Goal: Navigation & Orientation: Find specific page/section

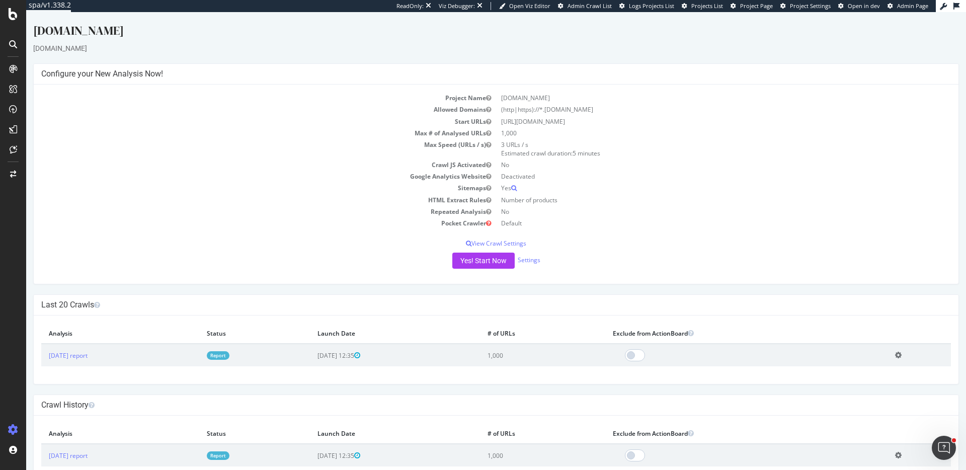
click at [753, 10] on div "ReadOnly: Viz Debugger: Open Viz Editor Admin Crawl List Logs Projects List Pro…" at bounding box center [665, 6] width 539 height 12
click at [753, 8] on span "Project Page" at bounding box center [756, 6] width 33 height 8
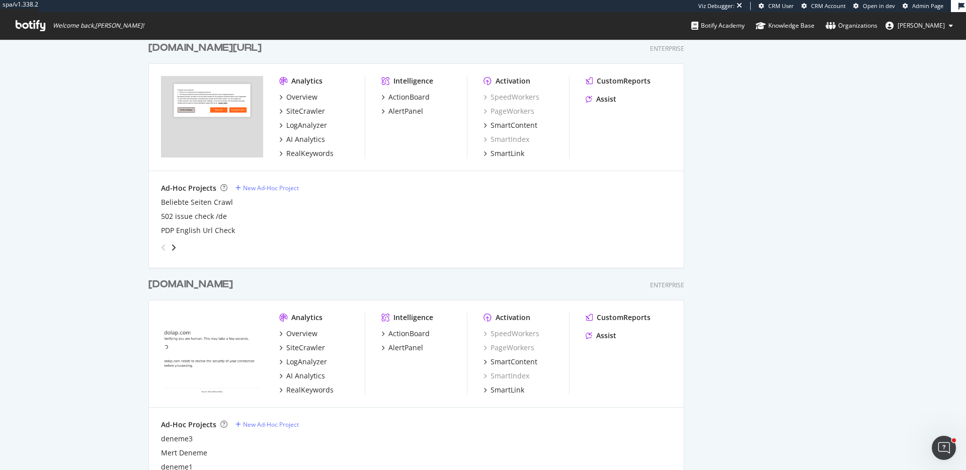
scroll to position [1166, 0]
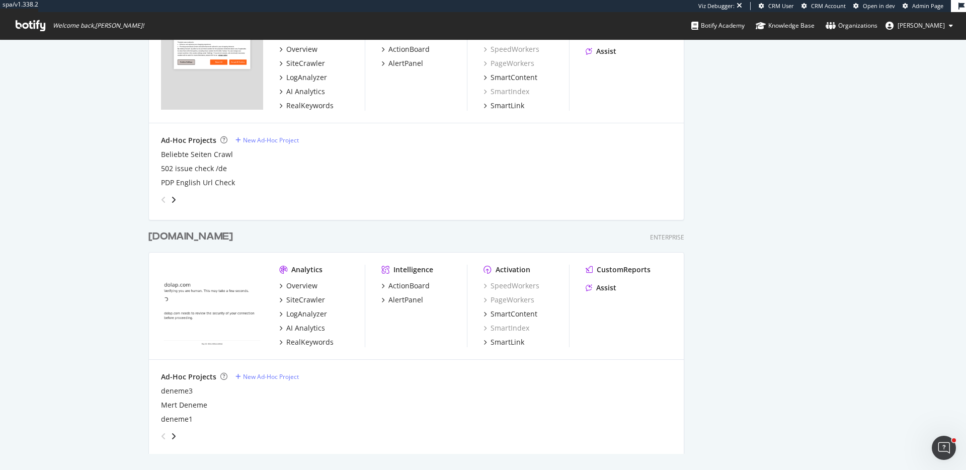
click at [175, 434] on icon "angle-right" at bounding box center [173, 436] width 5 height 8
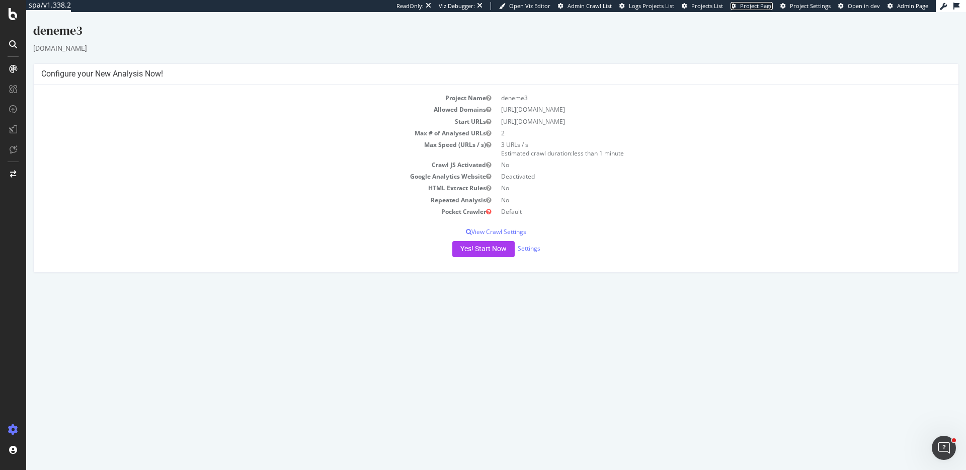
click at [765, 8] on span "Project Page" at bounding box center [756, 6] width 33 height 8
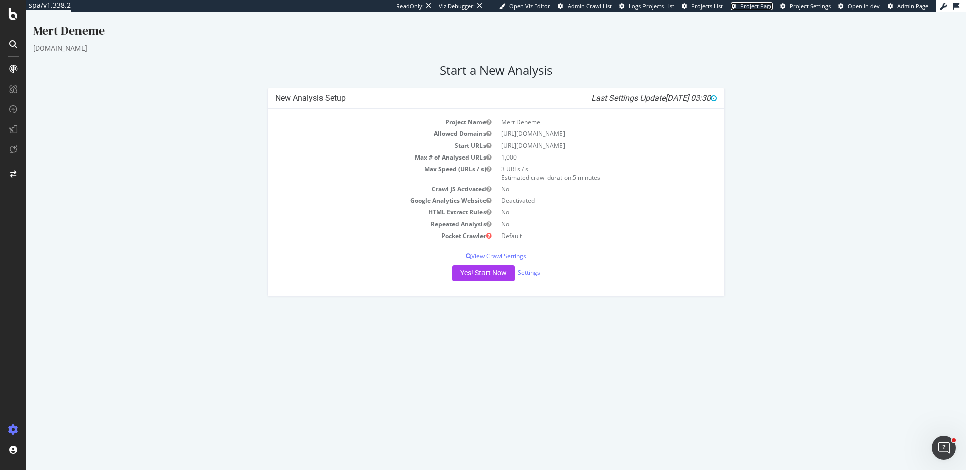
click at [756, 7] on span "Project Page" at bounding box center [756, 6] width 33 height 8
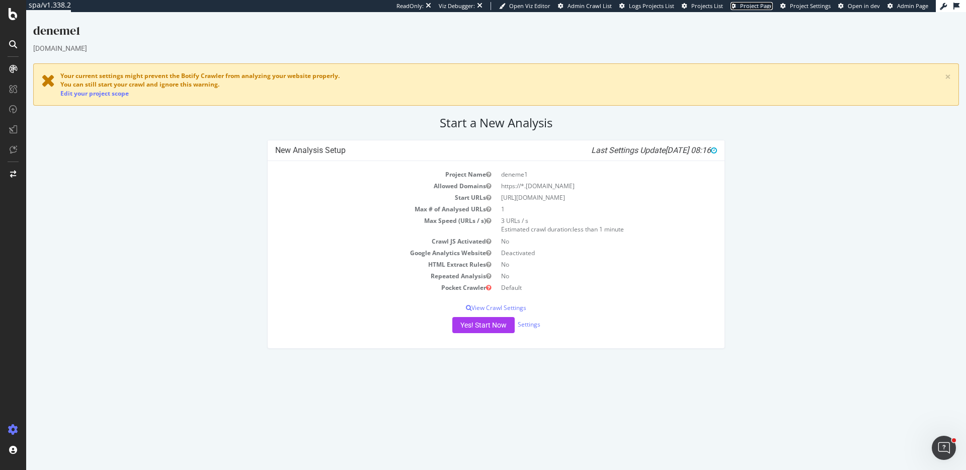
click at [752, 7] on span "Project Page" at bounding box center [756, 6] width 33 height 8
click at [765, 7] on span "Project Page" at bounding box center [756, 6] width 33 height 8
click at [765, 6] on span "Project Page" at bounding box center [756, 6] width 33 height 8
